Goal: Transaction & Acquisition: Purchase product/service

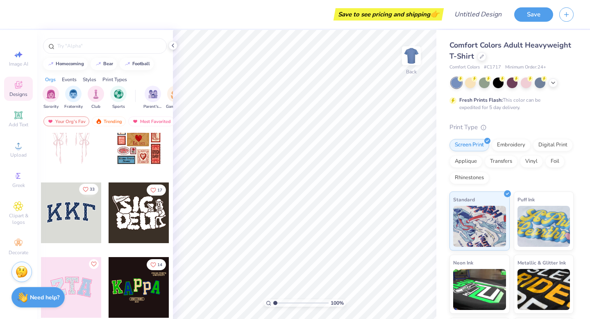
scroll to position [28, 0]
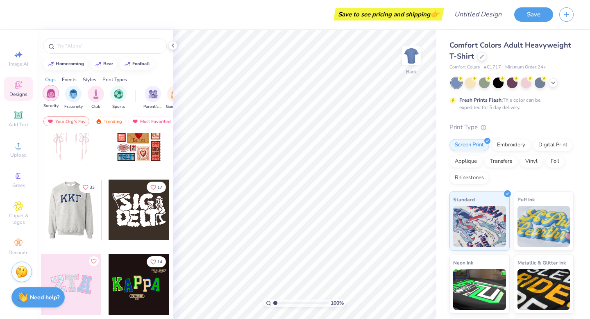
click at [48, 98] on div "filter for Sorority" at bounding box center [51, 93] width 16 height 16
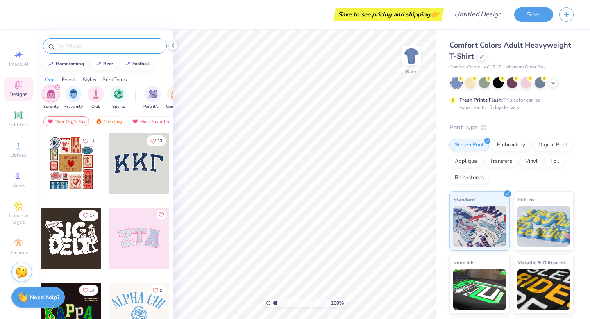
click at [103, 48] on input "text" at bounding box center [109, 46] width 105 height 8
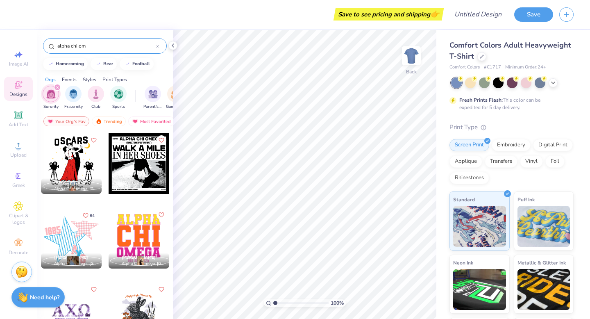
type input "alpha chi om"
click at [153, 68] on div "homecoming bear football" at bounding box center [105, 64] width 136 height 12
click at [23, 116] on icon at bounding box center [19, 115] width 10 height 10
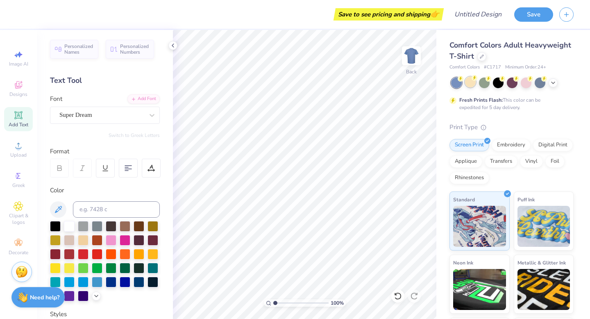
click at [471, 85] on div at bounding box center [470, 82] width 11 height 11
click at [513, 85] on div at bounding box center [512, 82] width 11 height 11
click at [554, 86] on div at bounding box center [553, 82] width 9 height 9
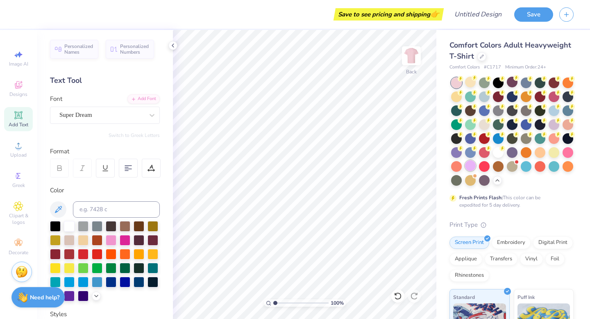
click at [472, 166] on div at bounding box center [470, 165] width 11 height 11
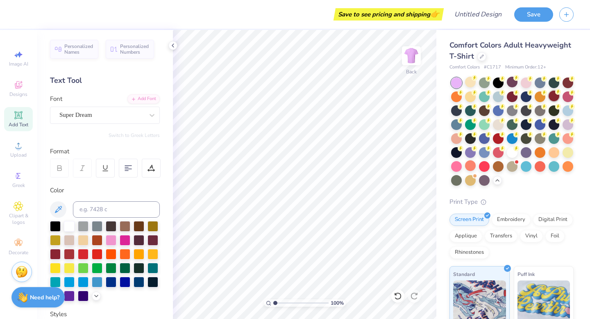
click at [553, 99] on div at bounding box center [554, 96] width 11 height 11
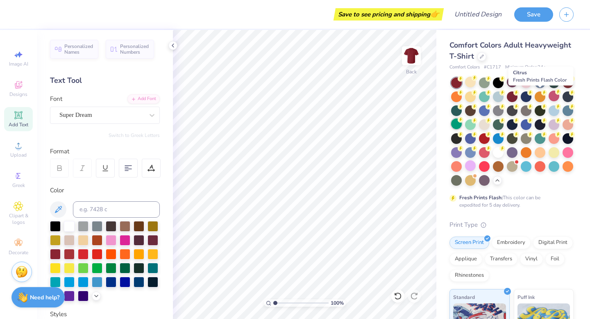
click at [460, 128] on div at bounding box center [456, 124] width 11 height 11
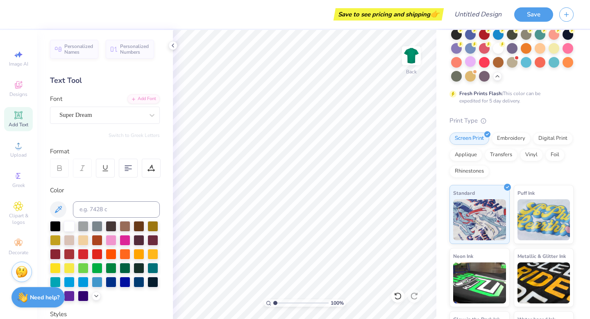
scroll to position [0, 0]
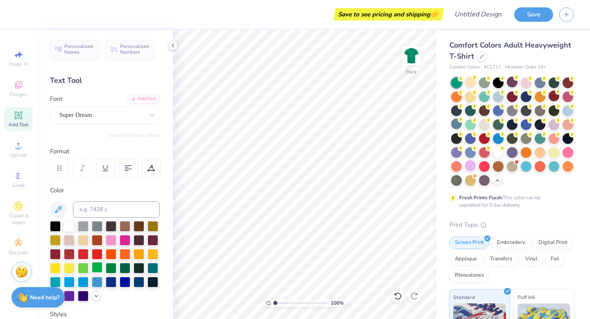
click at [95, 269] on div at bounding box center [97, 267] width 11 height 11
click at [486, 100] on div at bounding box center [484, 96] width 11 height 11
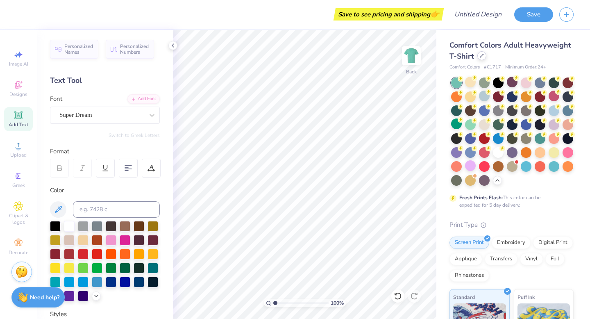
click at [481, 57] on icon at bounding box center [482, 56] width 4 height 4
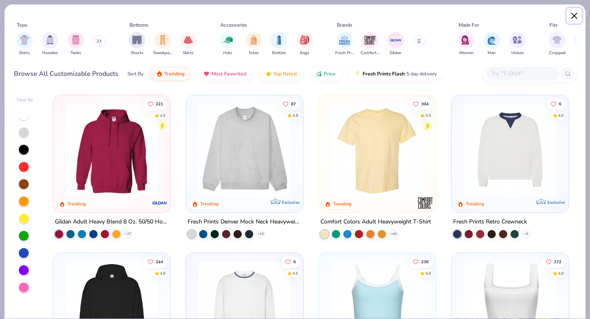
click at [578, 14] on button "Close" at bounding box center [575, 16] width 16 height 16
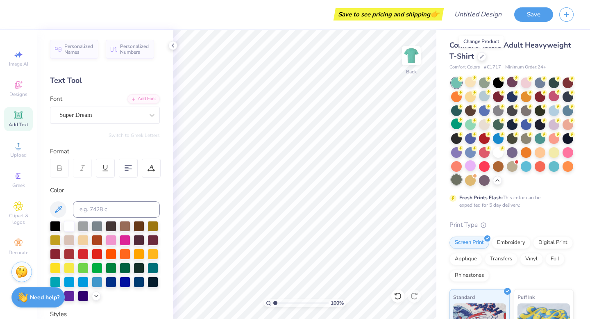
click at [460, 181] on div at bounding box center [456, 179] width 11 height 11
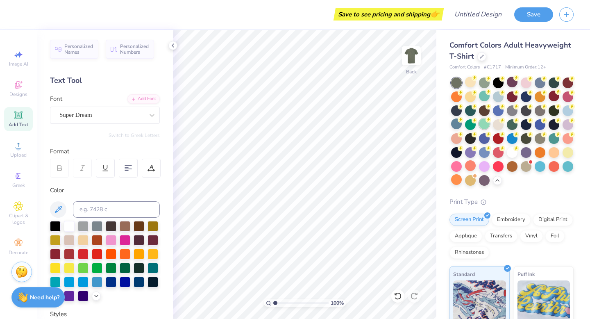
click at [486, 127] on div at bounding box center [484, 124] width 11 height 11
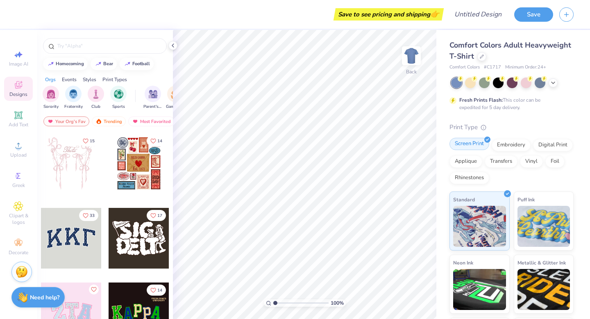
click at [481, 145] on div "Screen Print" at bounding box center [470, 144] width 40 height 12
click at [506, 146] on div "Embroidery" at bounding box center [511, 144] width 39 height 12
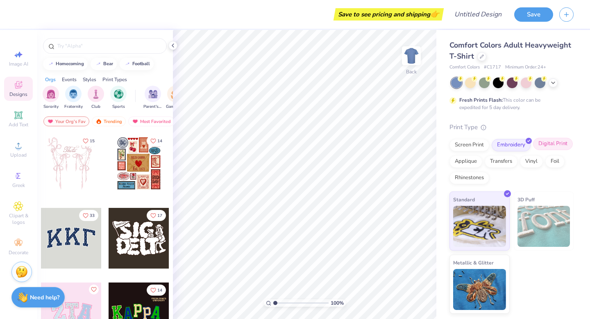
click at [548, 146] on div "Digital Print" at bounding box center [553, 144] width 40 height 12
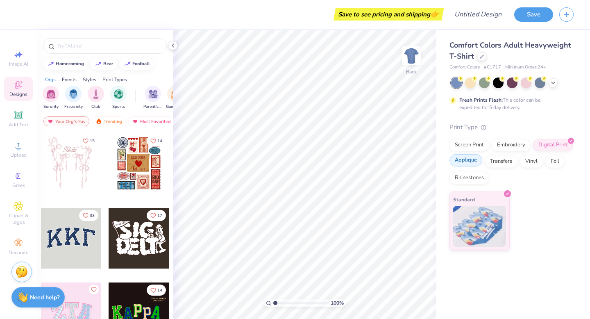
click at [475, 166] on div "Screen Print Embroidery Digital Print Applique Transfers Vinyl Foil Rhinestones" at bounding box center [512, 161] width 124 height 45
click at [116, 46] on input "text" at bounding box center [109, 46] width 105 height 8
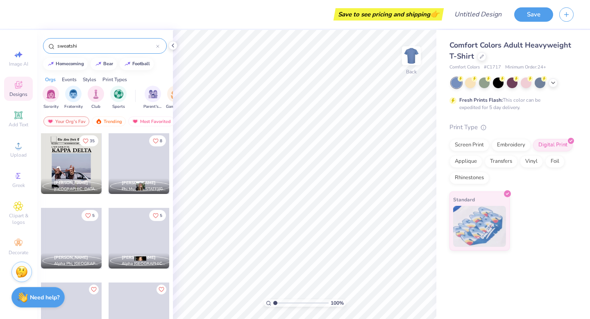
type input "sweatshi"
